Goal: Check status: Check status

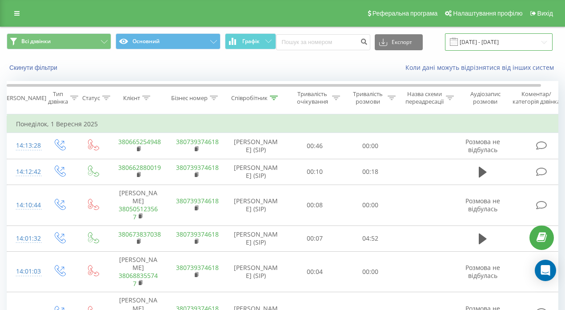
click at [470, 41] on input "[DATE] - [DATE]" at bounding box center [499, 41] width 108 height 17
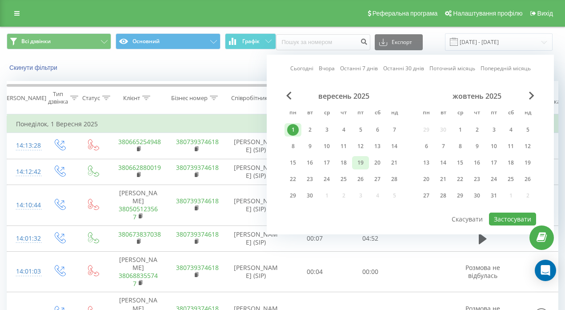
click at [360, 162] on div "19" at bounding box center [361, 163] width 12 height 12
click at [507, 217] on button "Застосувати" at bounding box center [512, 218] width 47 height 13
type input "[DATE] - [DATE]"
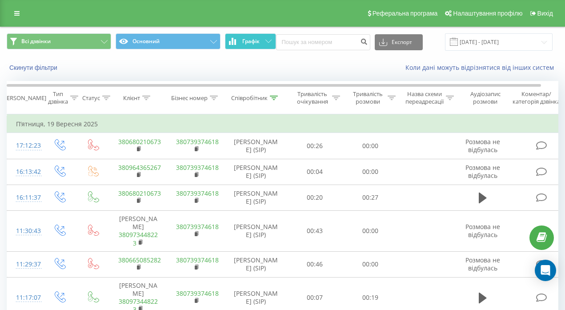
click at [269, 40] on icon at bounding box center [268, 41] width 6 height 3
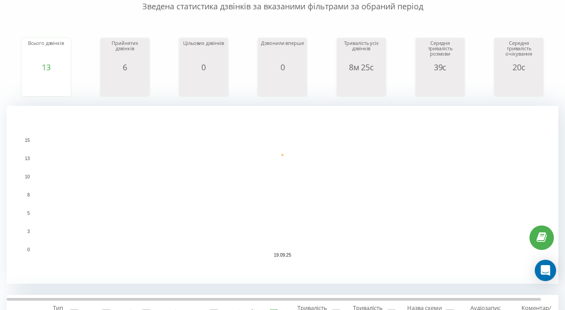
scroll to position [14, 0]
